Goal: Task Accomplishment & Management: Manage account settings

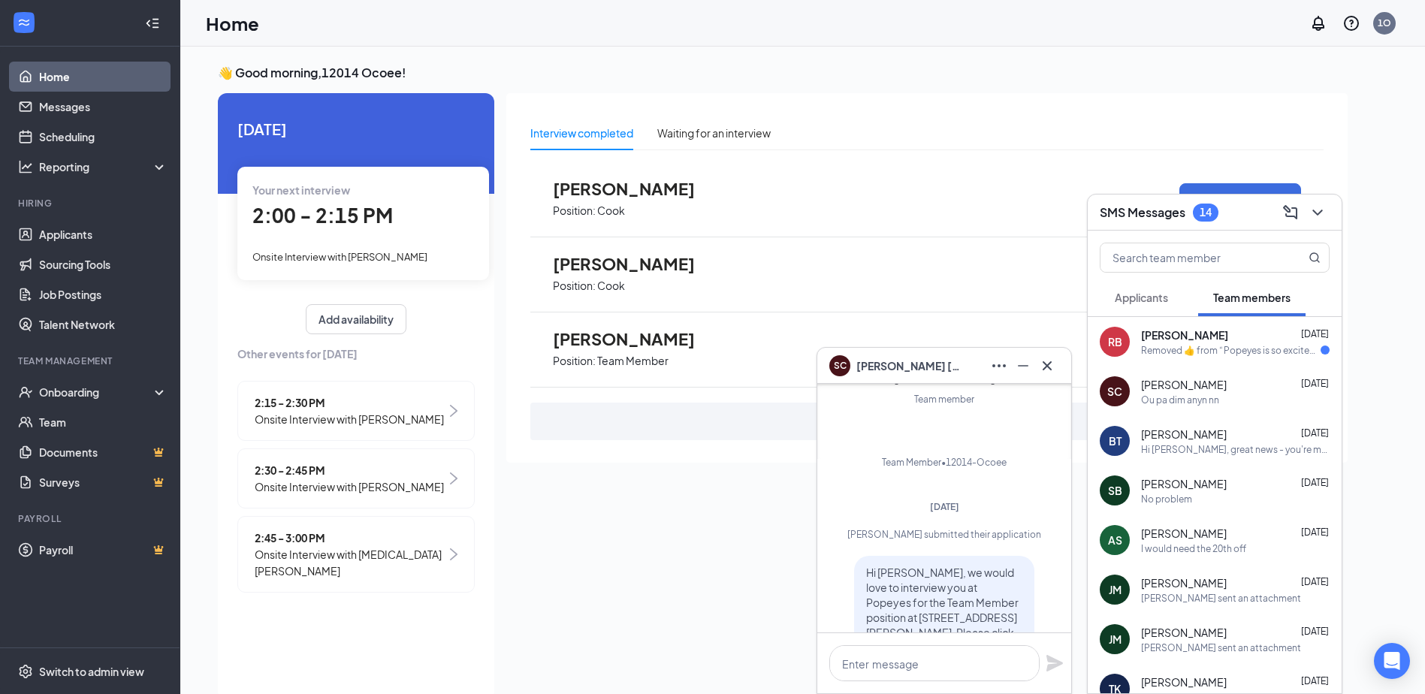
scroll to position [-1585, 0]
click at [1234, 347] on div "Removed ‌👍‌ from “ Popeyes is so excited for you to join our team! Do you know …" at bounding box center [1231, 350] width 180 height 13
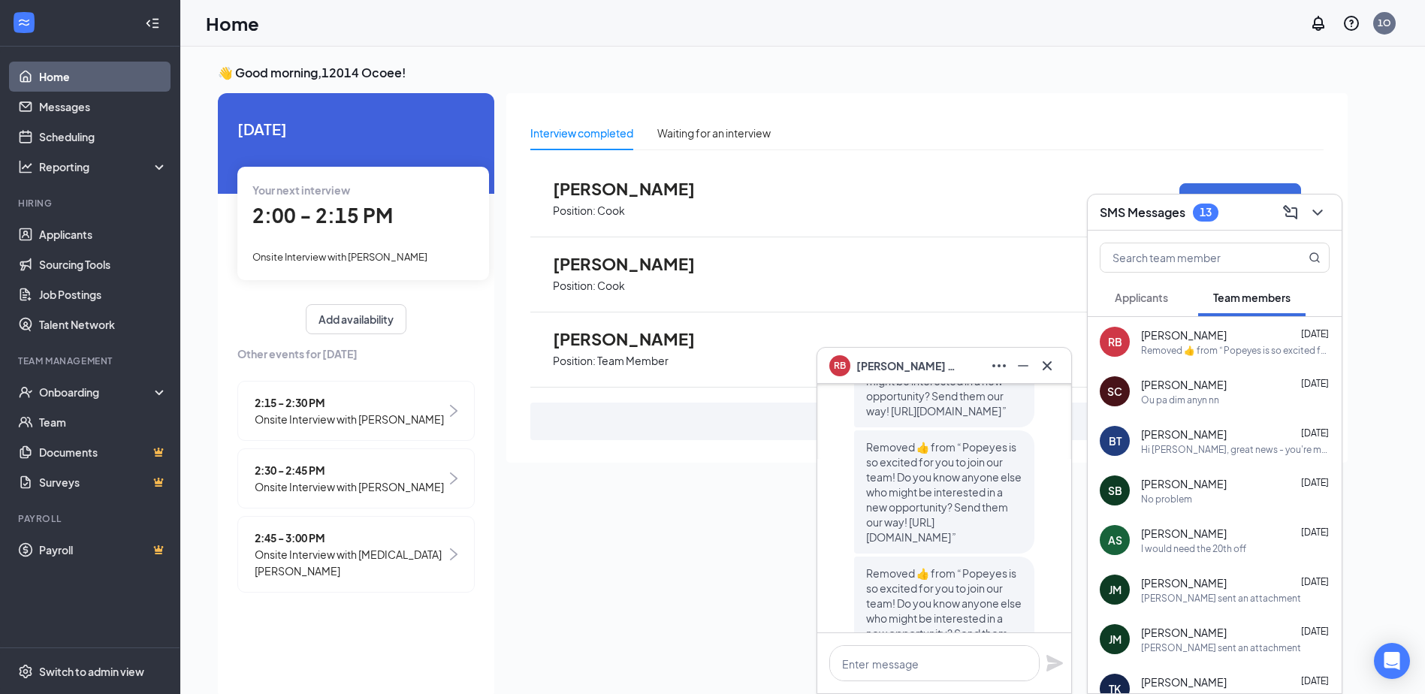
scroll to position [0, 0]
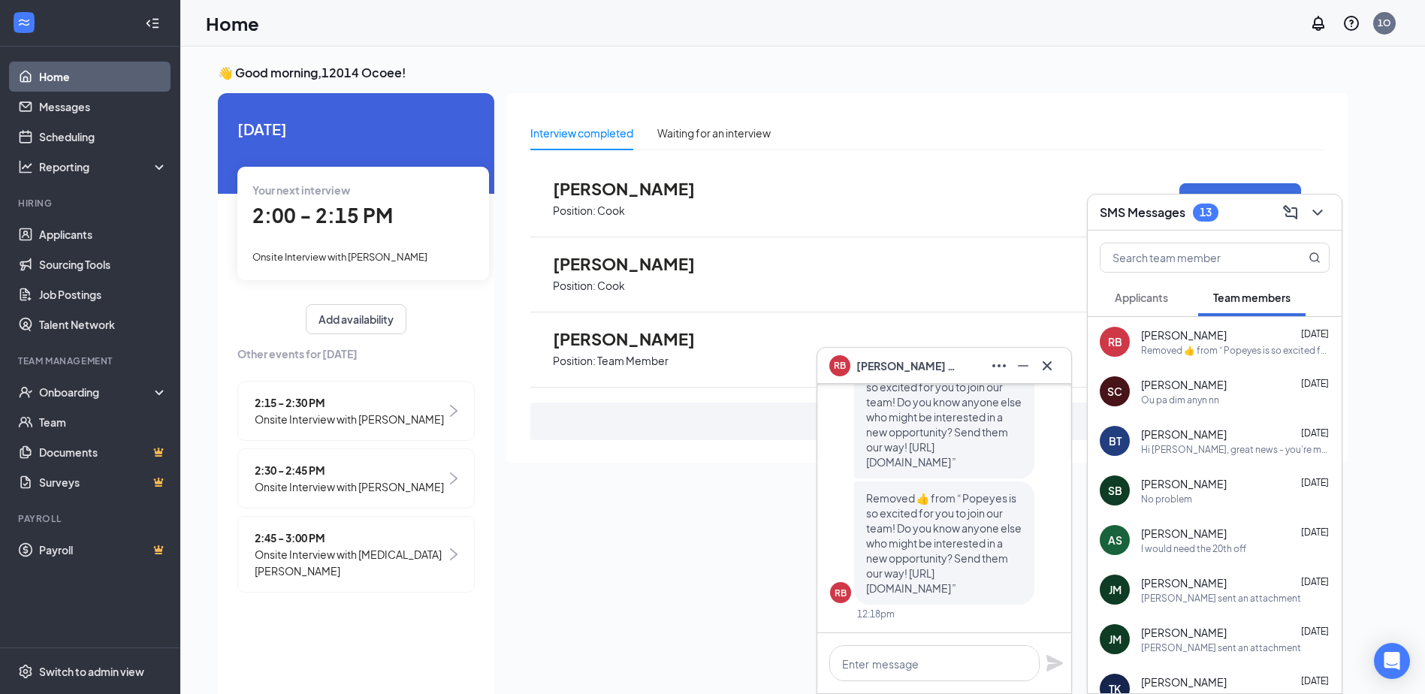
click at [1224, 398] on div "Ou pa dim anyn nn" at bounding box center [1235, 400] width 189 height 13
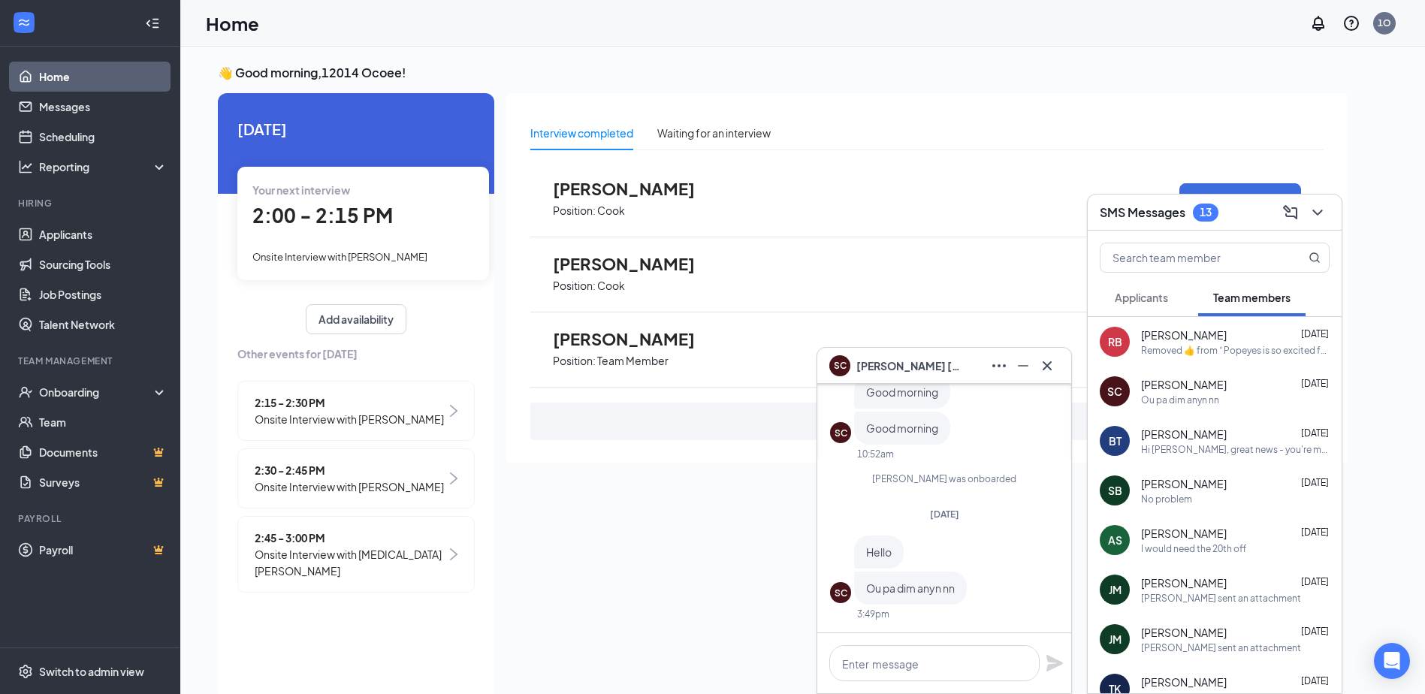
click at [1223, 454] on div "Hi [PERSON_NAME], great news - you're moving on to the next stage of your new j…" at bounding box center [1235, 449] width 189 height 13
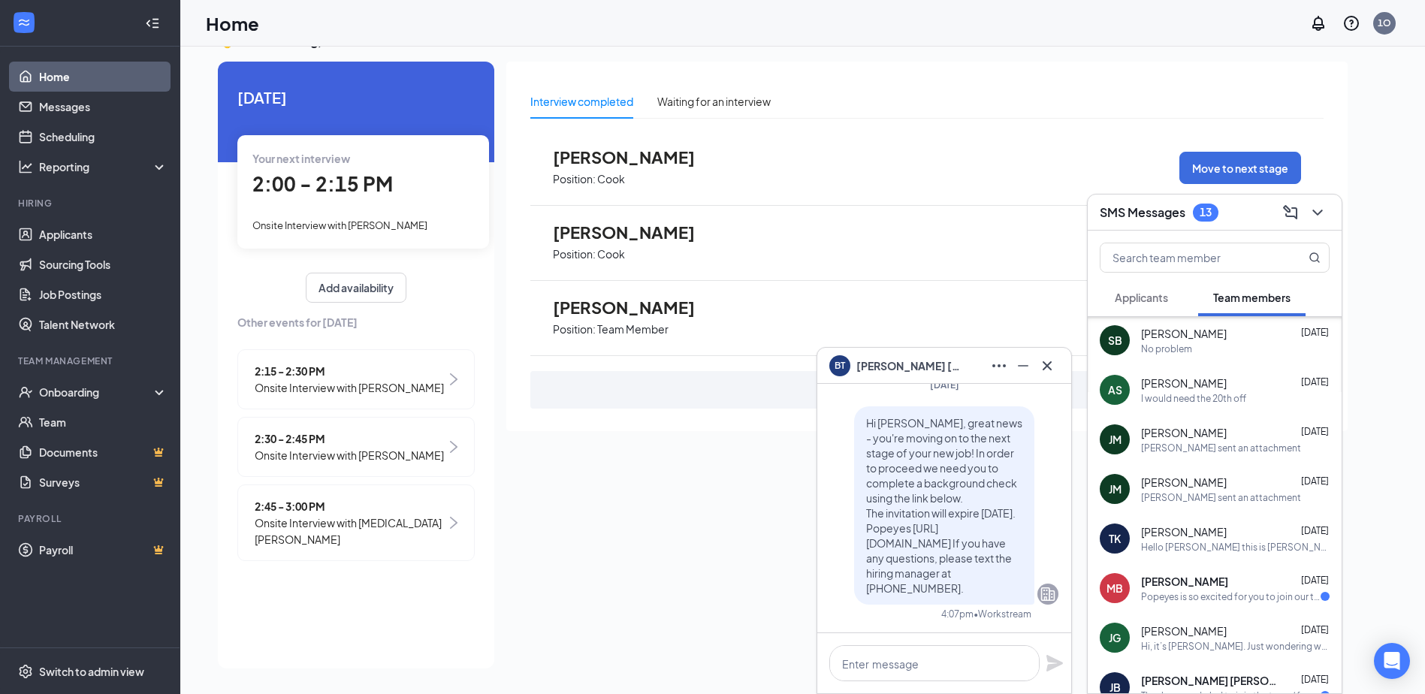
scroll to position [225, 0]
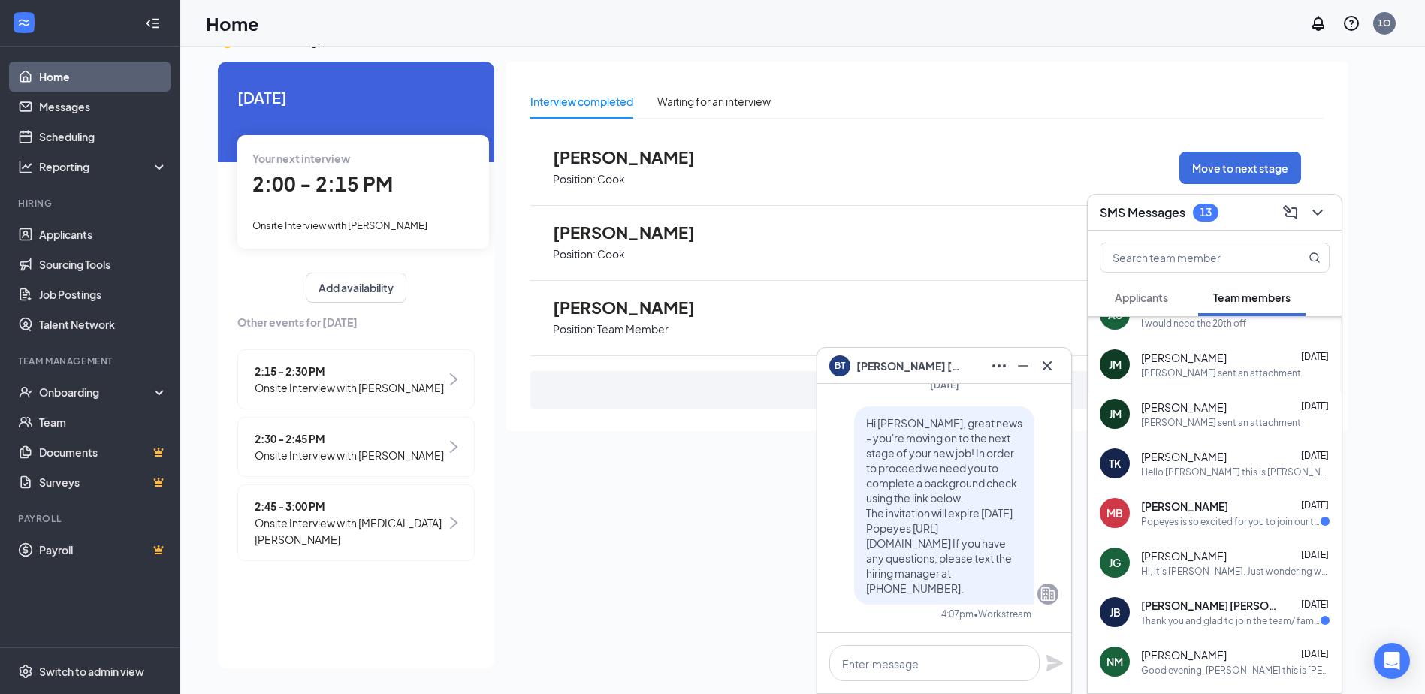
click at [1262, 521] on div "Popeyes is so excited for you to join our team! Do you know anyone else who mig…" at bounding box center [1231, 521] width 180 height 13
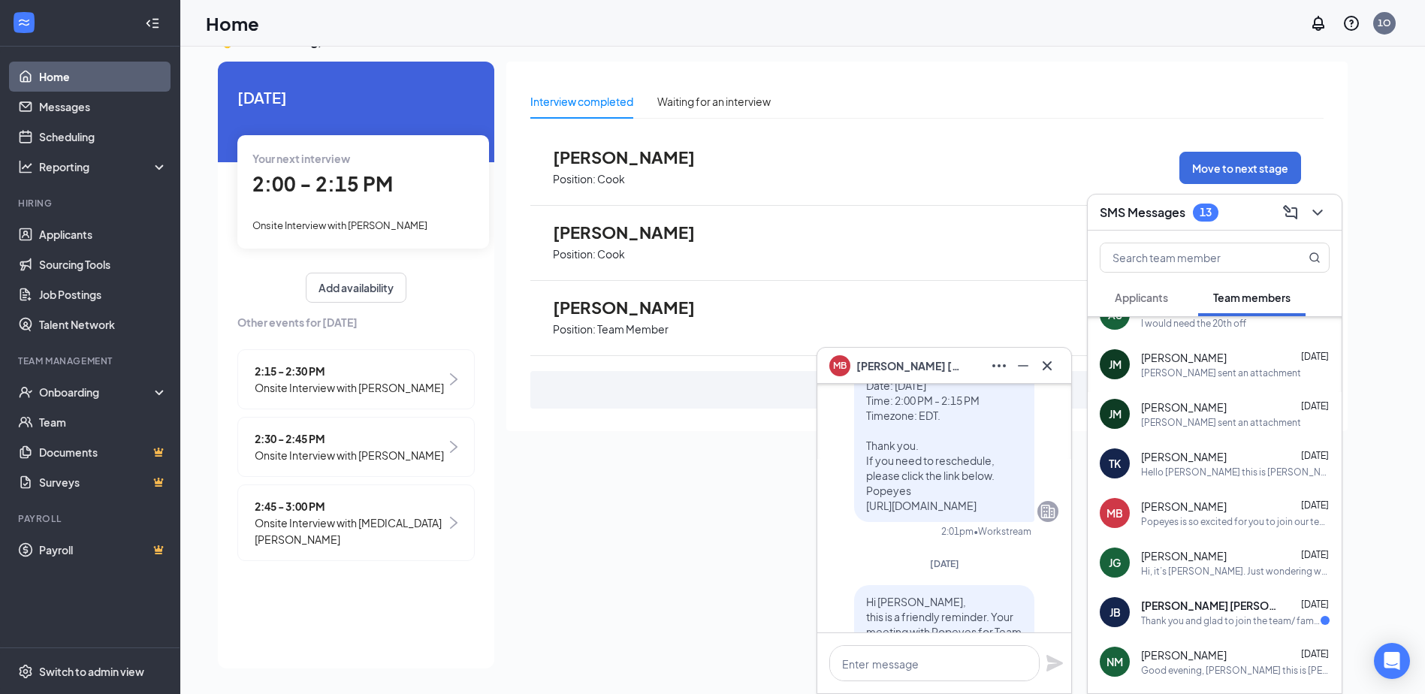
scroll to position [-451, 0]
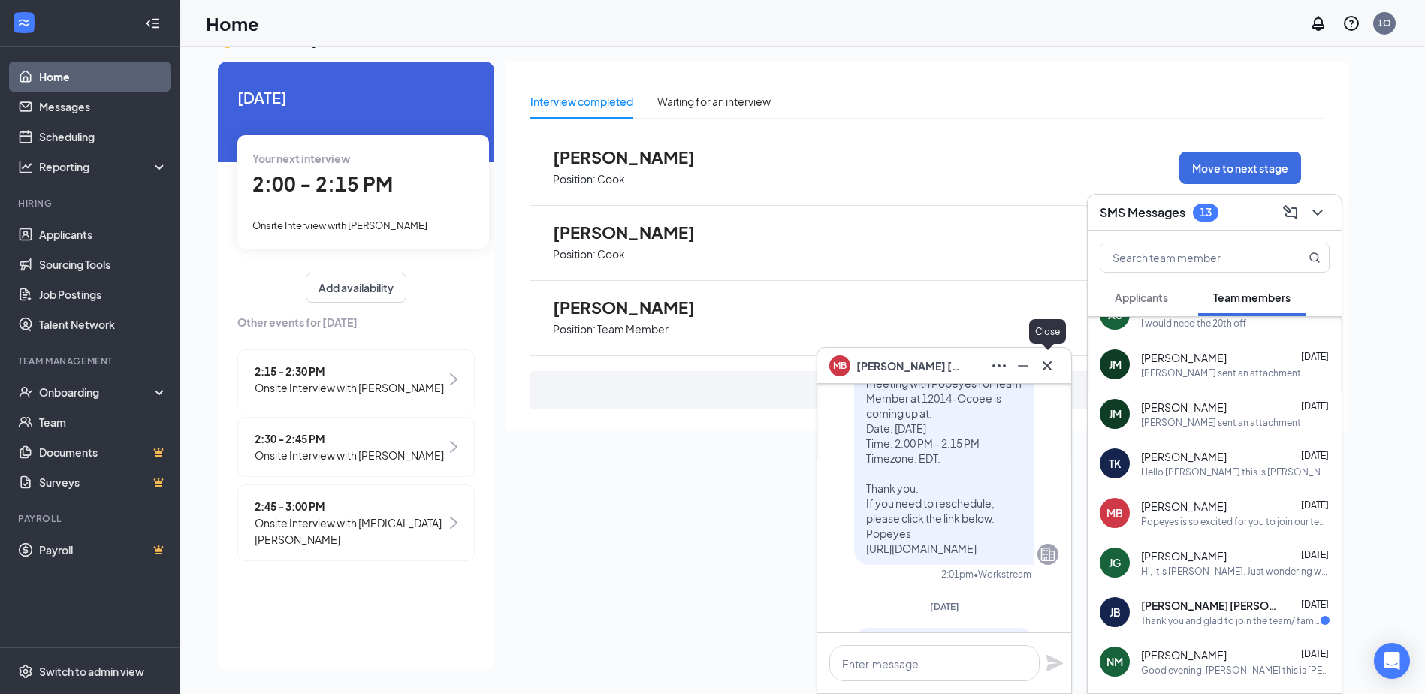
click at [1046, 364] on icon "Cross" at bounding box center [1047, 366] width 18 height 18
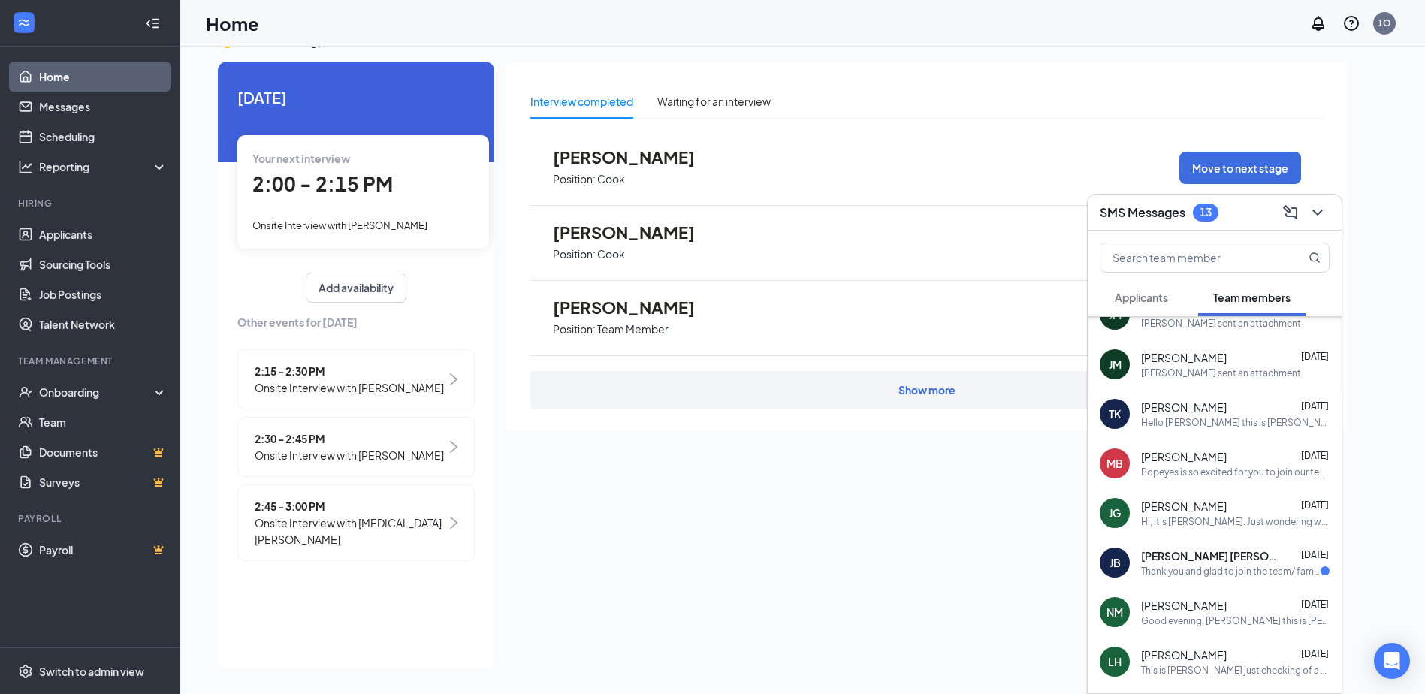
scroll to position [300, 0]
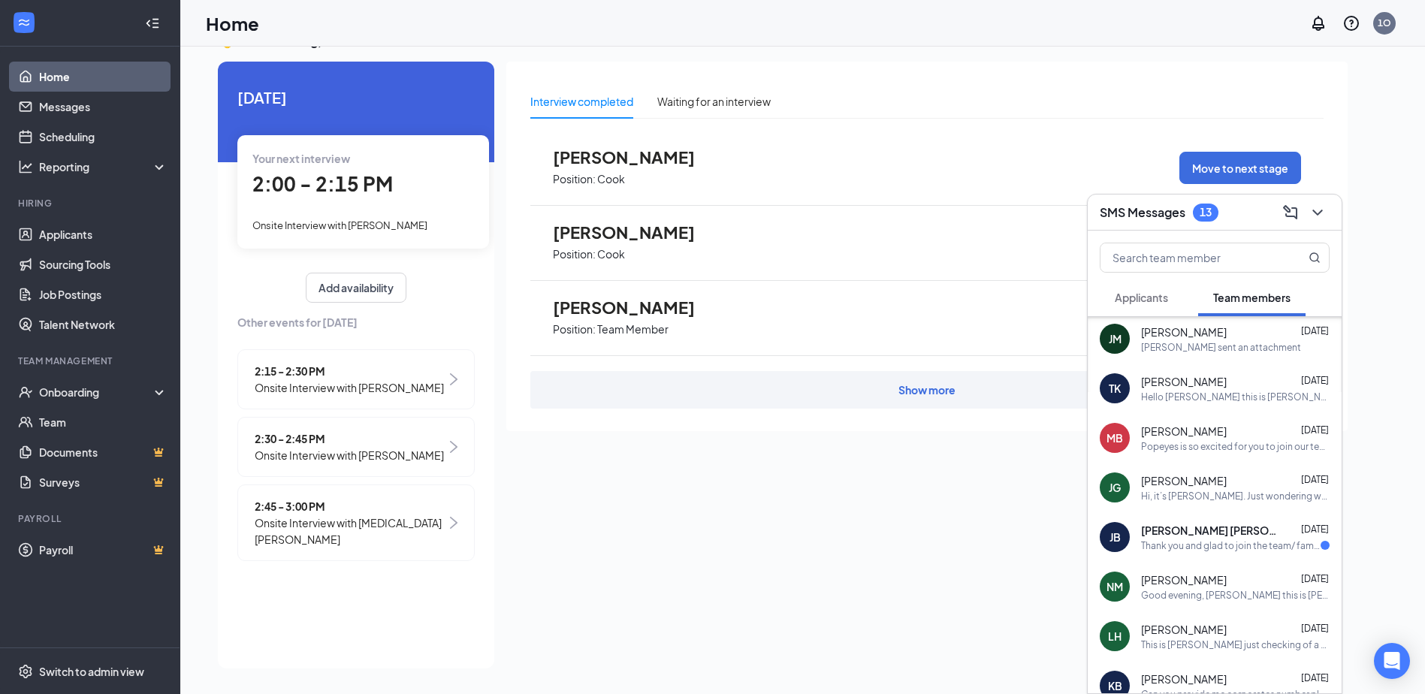
click at [1233, 550] on div "Thank you and glad to join the team/ family" at bounding box center [1231, 545] width 180 height 13
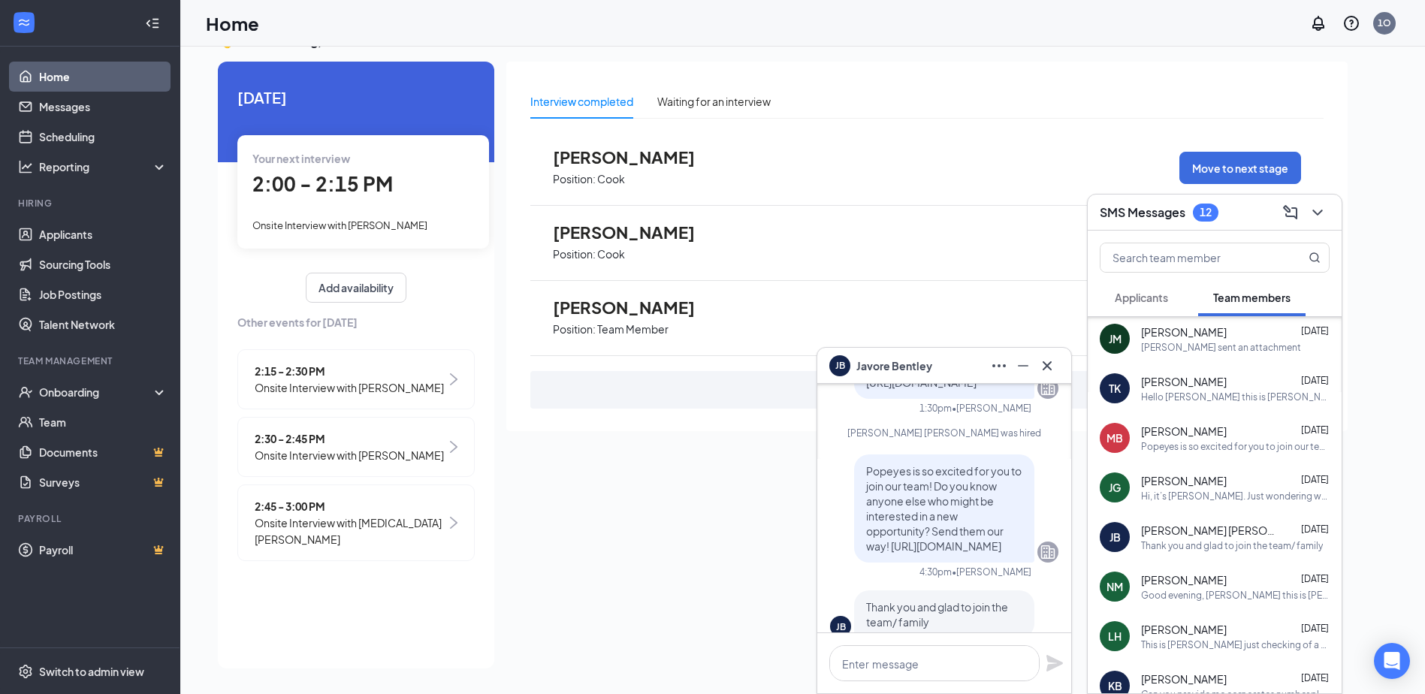
scroll to position [0, 0]
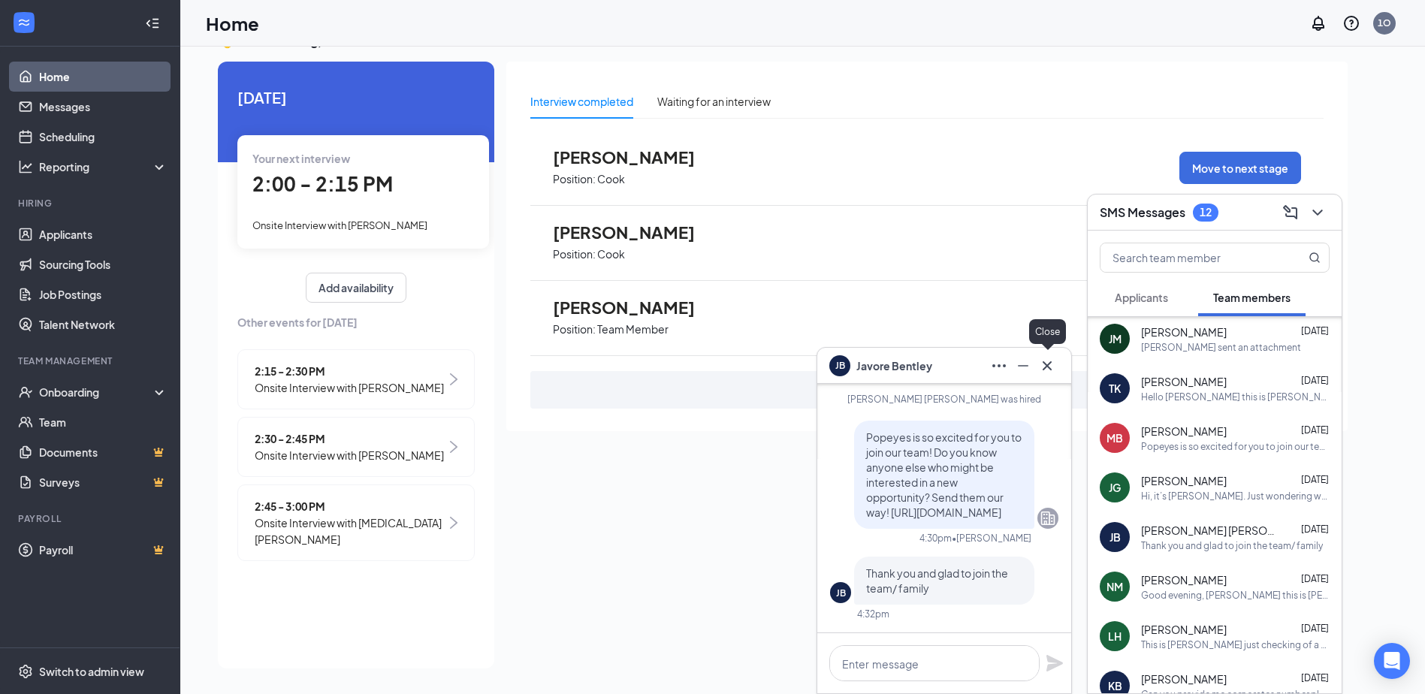
click at [1047, 366] on icon "Cross" at bounding box center [1047, 365] width 9 height 9
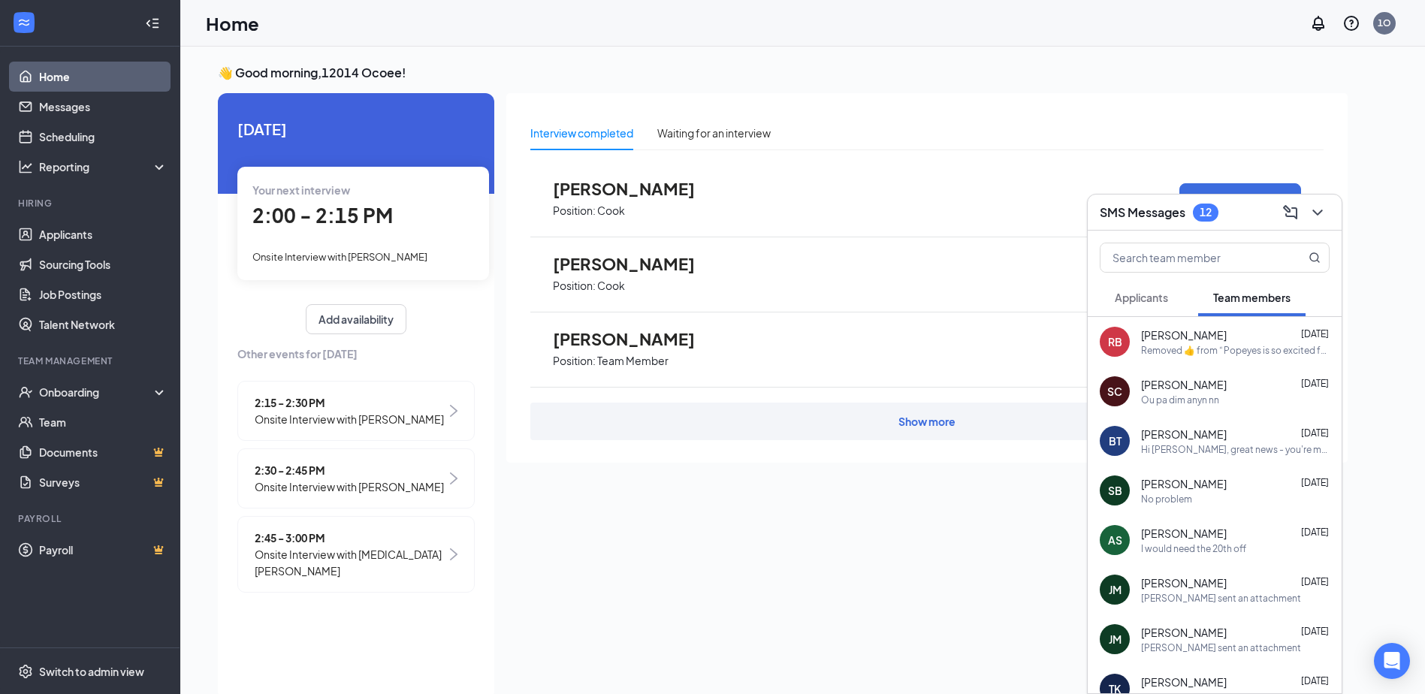
click at [1198, 391] on span "[PERSON_NAME]" at bounding box center [1184, 384] width 86 height 15
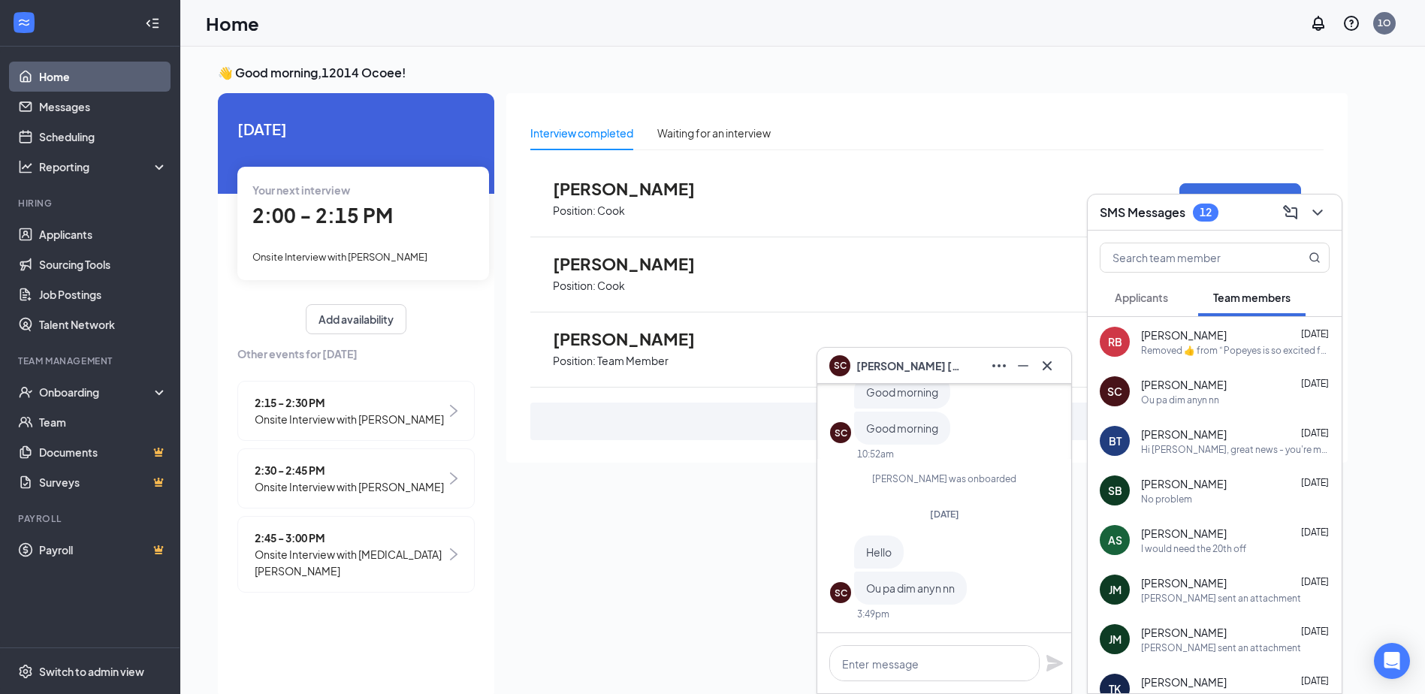
click at [872, 364] on span "[PERSON_NAME]" at bounding box center [908, 366] width 105 height 17
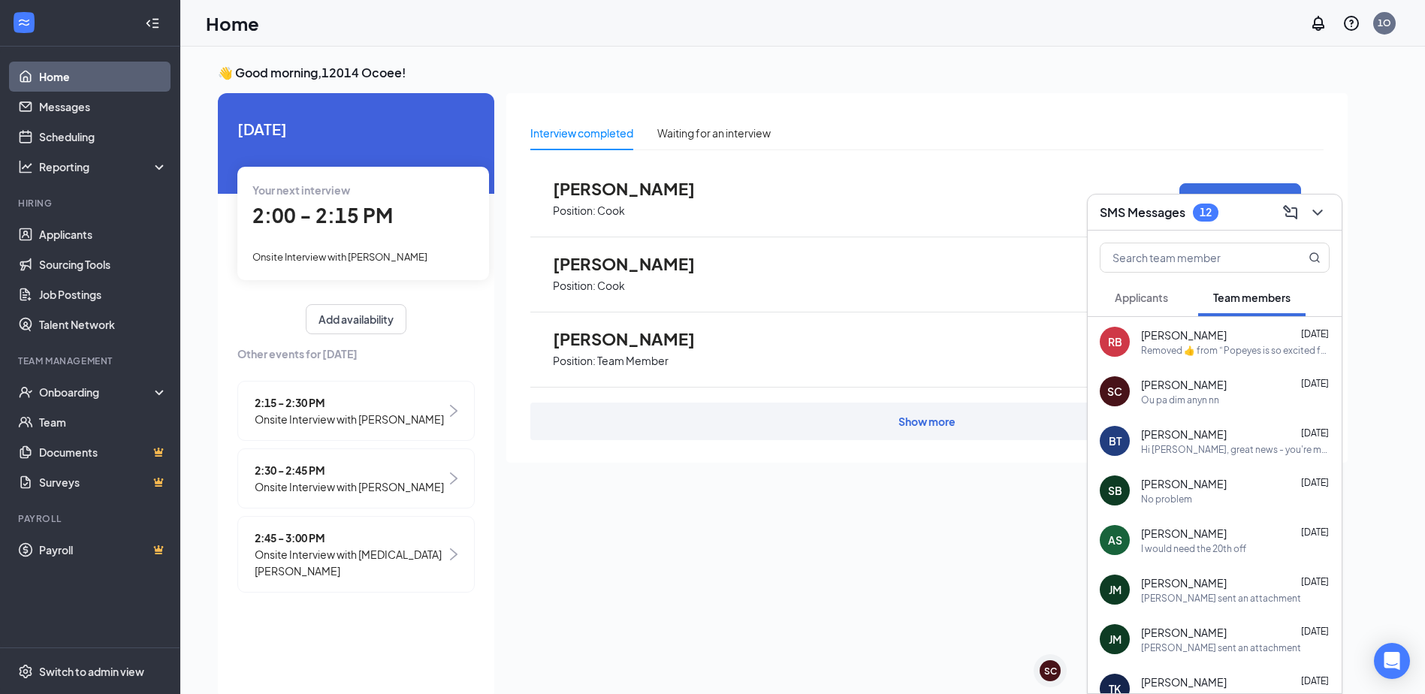
click at [1163, 388] on span "[PERSON_NAME]" at bounding box center [1184, 384] width 86 height 15
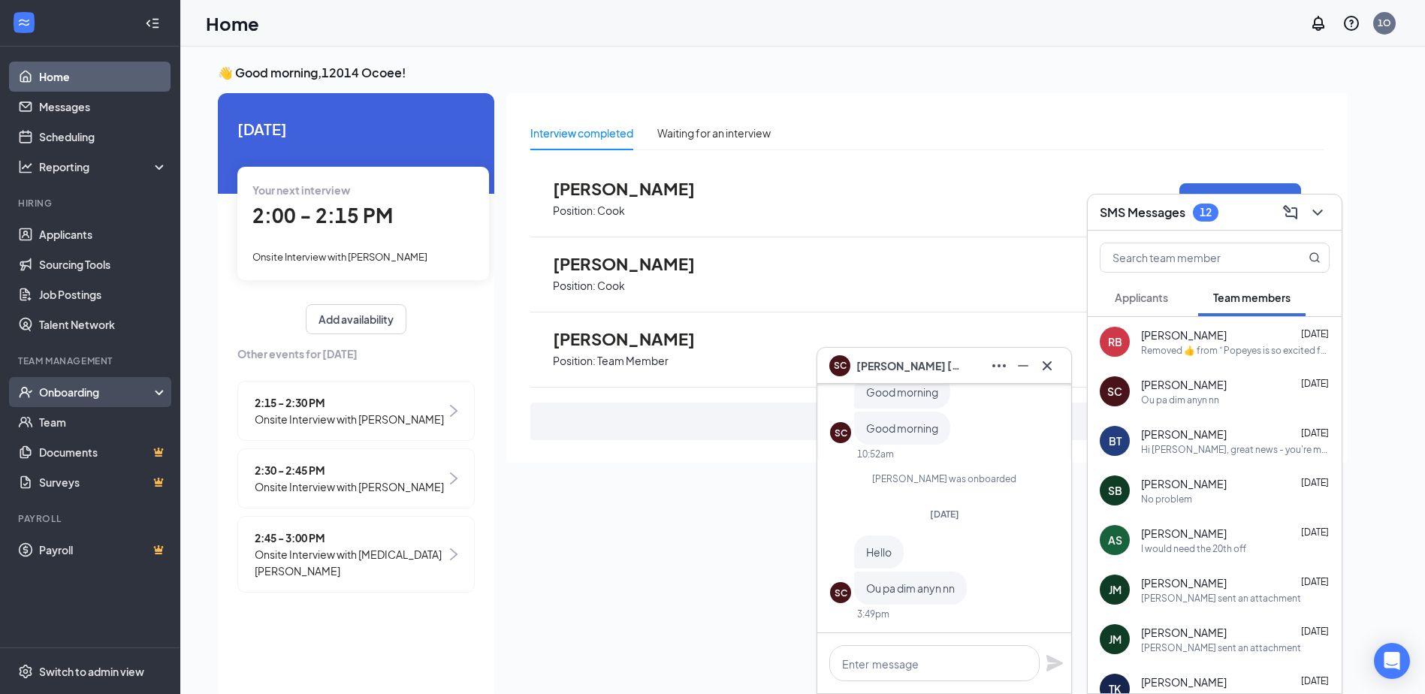
click at [56, 406] on div "Onboarding" at bounding box center [90, 392] width 180 height 30
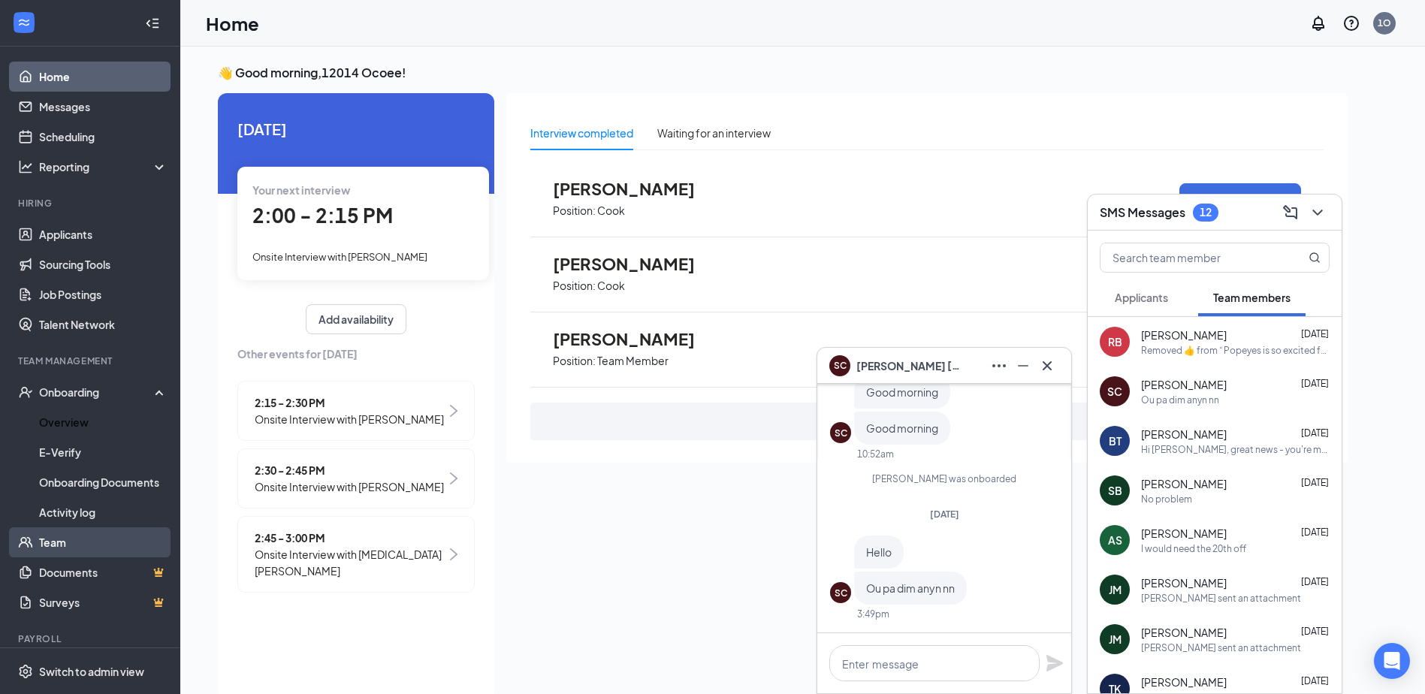
click at [56, 421] on link "Overview" at bounding box center [103, 422] width 128 height 30
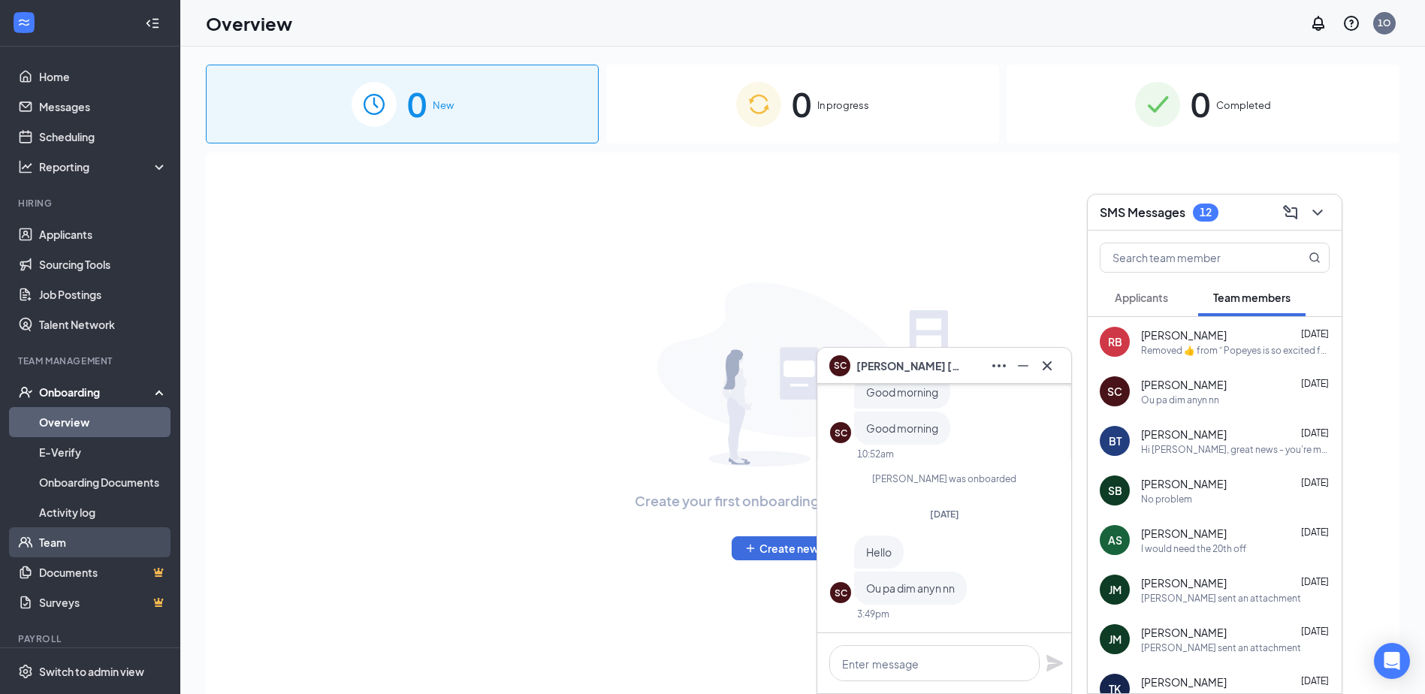
click at [51, 542] on link "Team" at bounding box center [103, 542] width 128 height 30
